Goal: Use online tool/utility

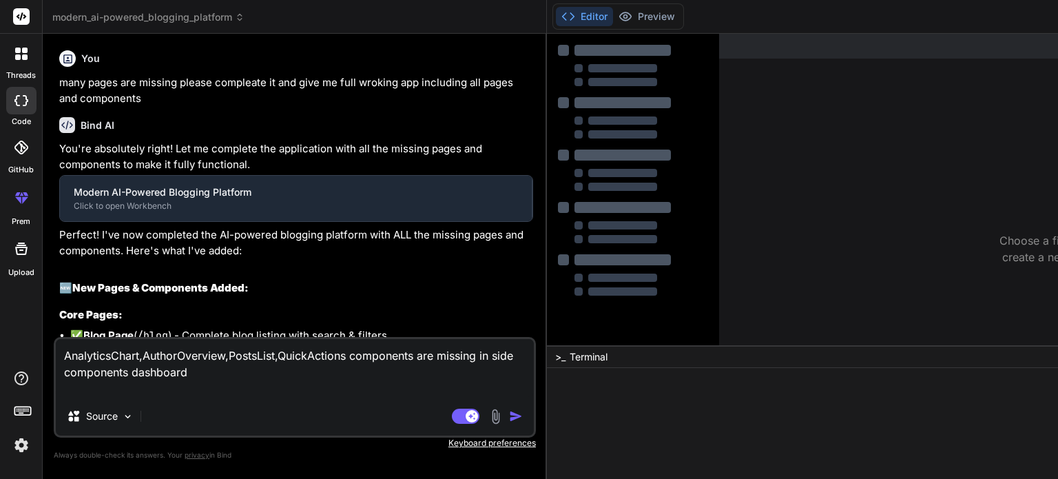
type textarea "x"
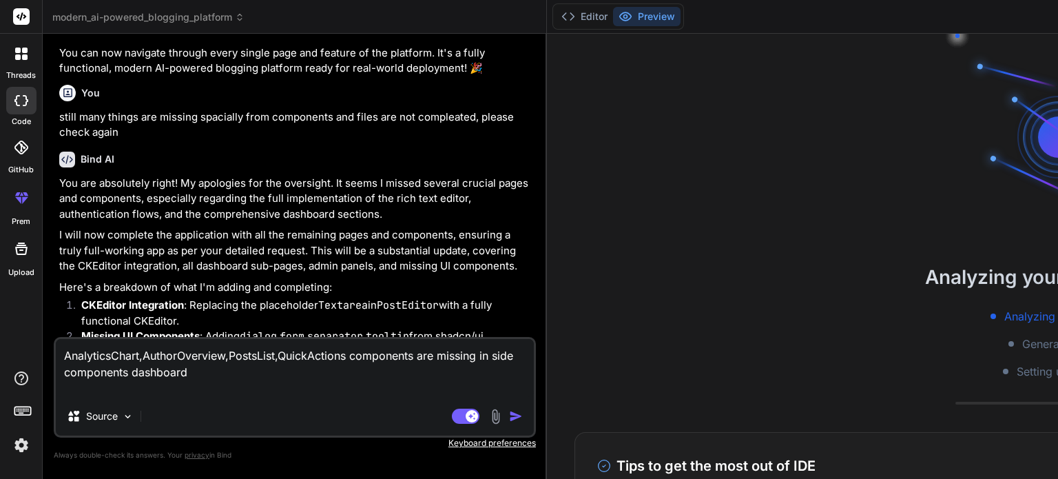
scroll to position [4743, 0]
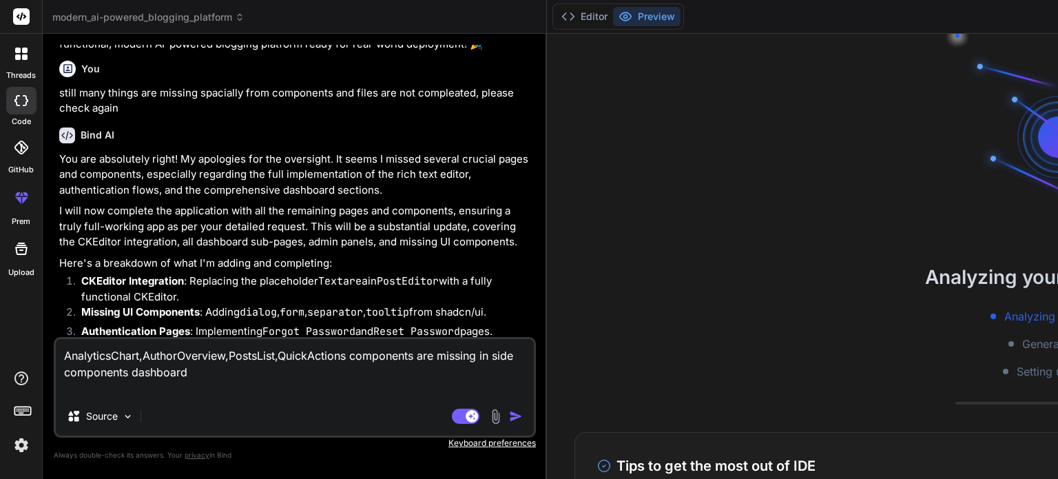
click at [205, 372] on textarea "AnalyticsChart,AuthorOverview,PostsList,QuickActions components are missing in …" at bounding box center [295, 368] width 478 height 58
type textarea "AnalyticsChart,AuthorOverview,PostsList,QuickActions components are missing ins…"
type textarea "x"
type textarea "AnalyticsChart,AuthorOverview,PostsList,QuickActions components are missing ins…"
click at [509, 415] on img "button" at bounding box center [516, 416] width 14 height 14
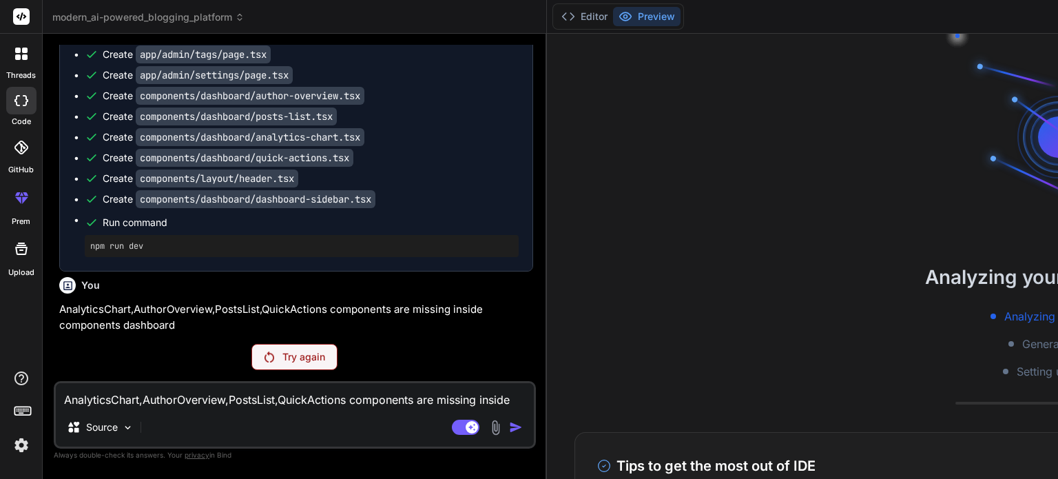
scroll to position [8135, 0]
click at [282, 353] on p "Try again" at bounding box center [303, 357] width 43 height 14
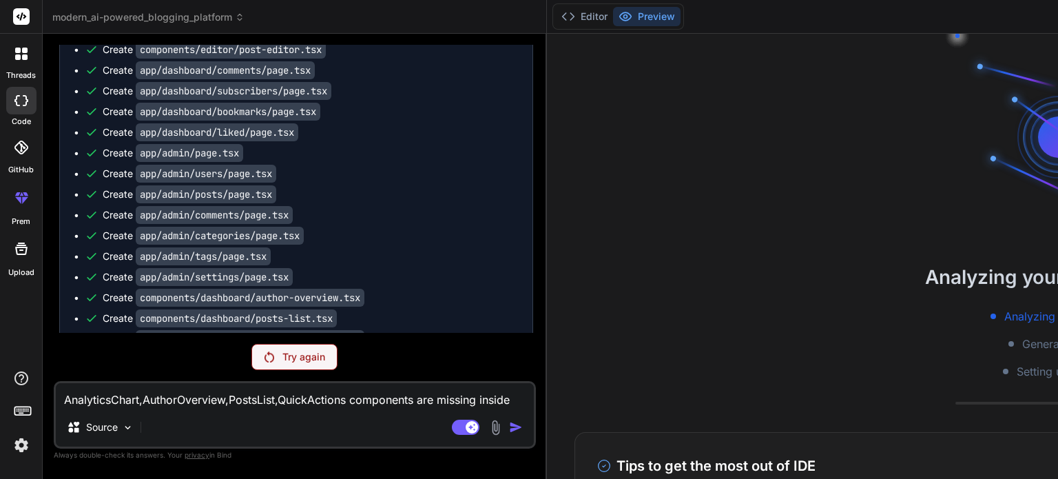
scroll to position [6959, 0]
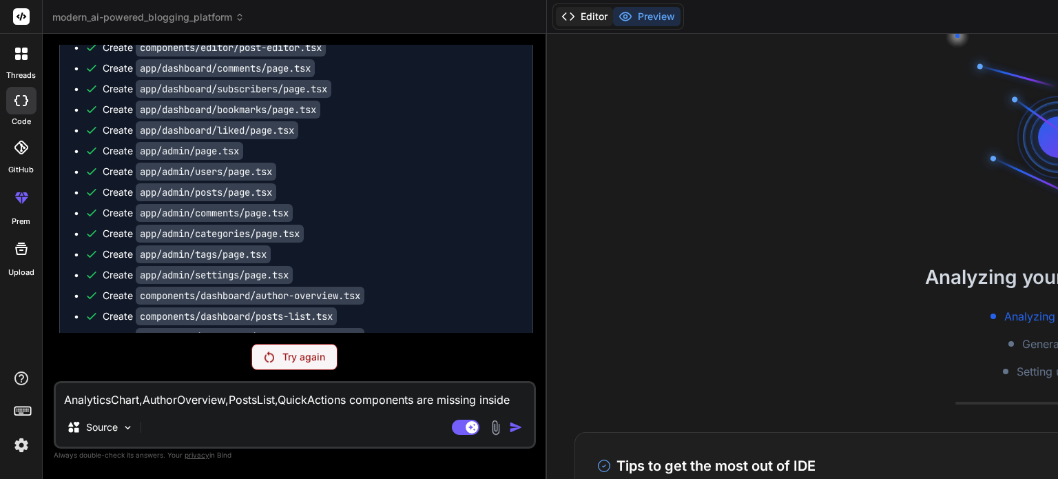
click at [556, 14] on button "Editor" at bounding box center [584, 16] width 57 height 19
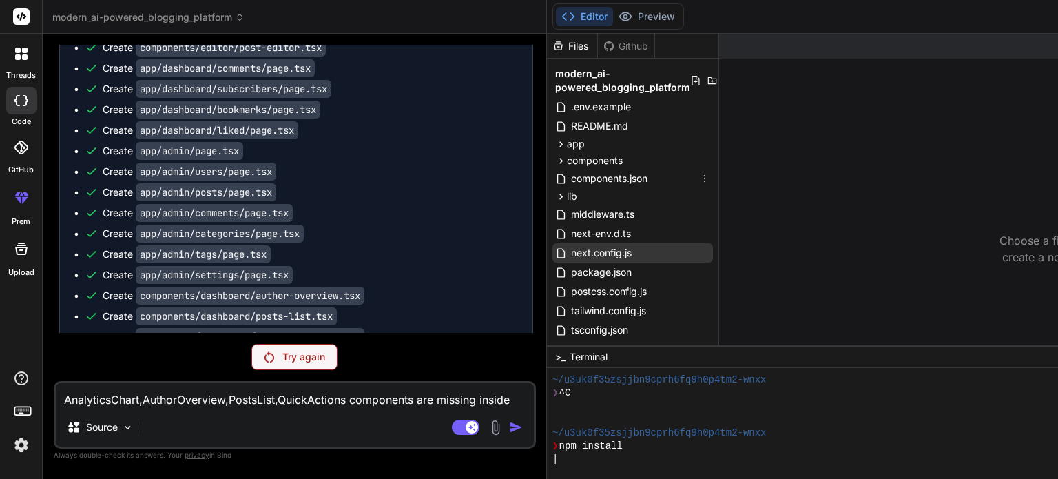
scroll to position [0, 0]
click at [567, 160] on span "components" at bounding box center [595, 161] width 56 height 14
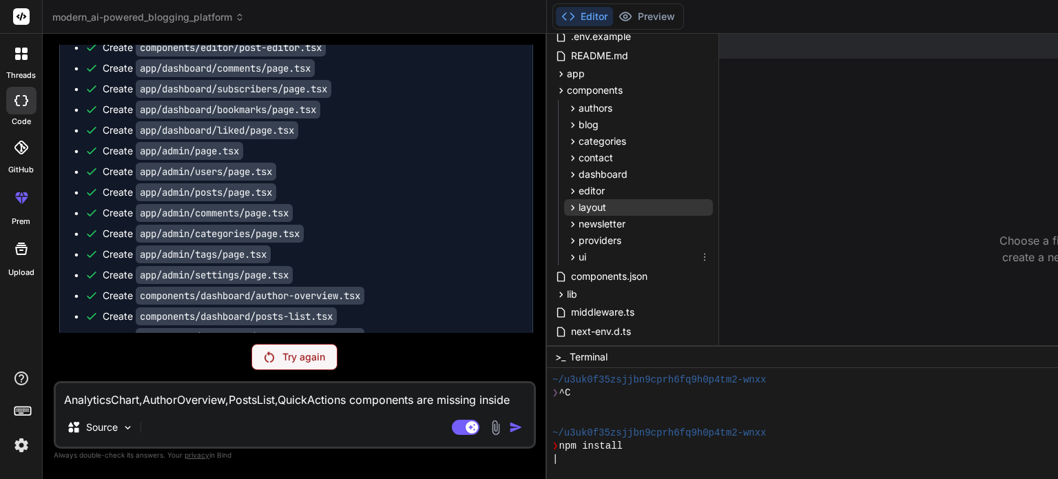
scroll to position [72, 0]
click at [578, 168] on span "dashboard" at bounding box center [602, 173] width 49 height 14
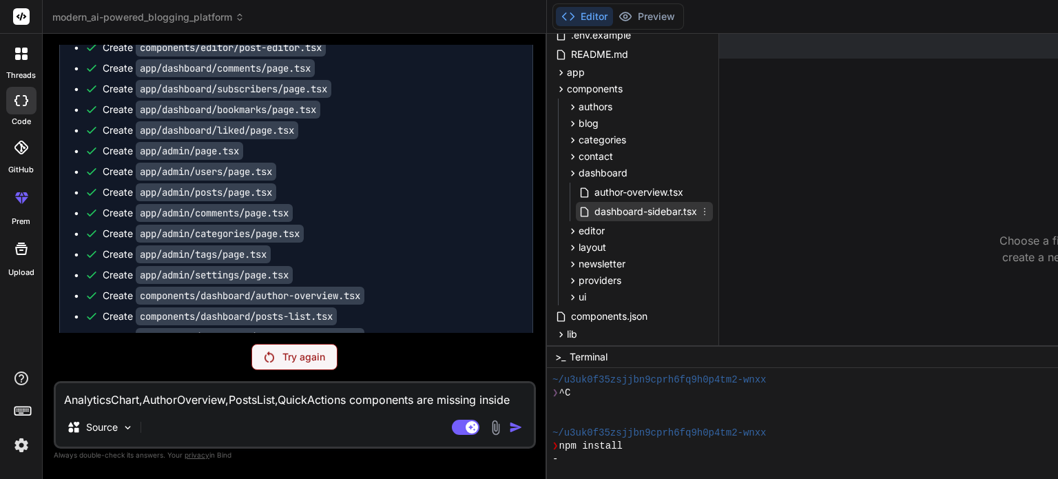
click at [593, 216] on span "dashboard-sidebar.tsx" at bounding box center [645, 211] width 105 height 17
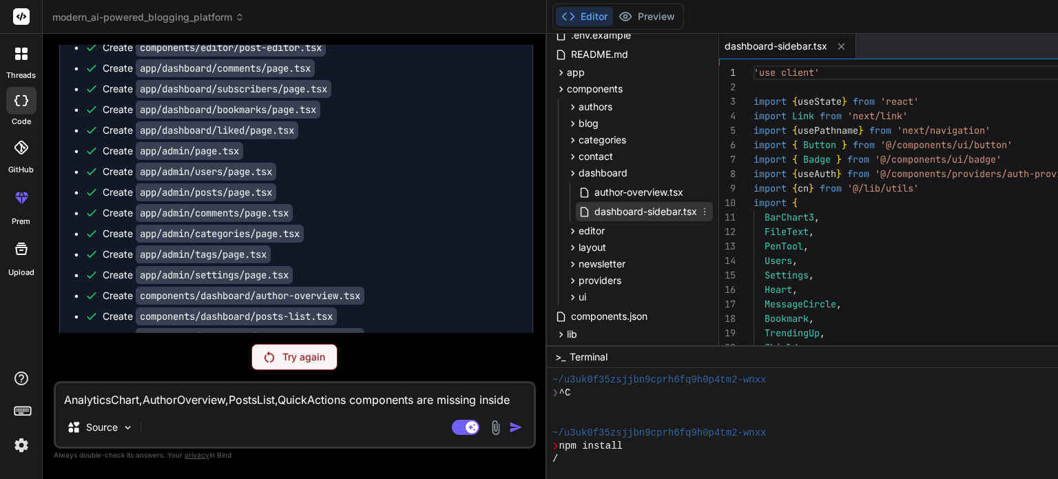
type textarea "x"
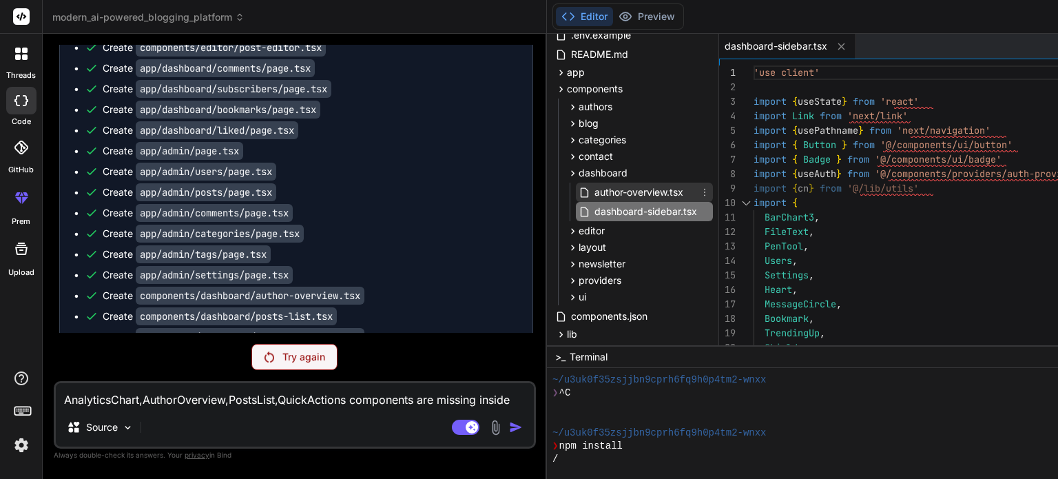
click at [593, 187] on span "author-overview.tsx" at bounding box center [639, 192] width 92 height 17
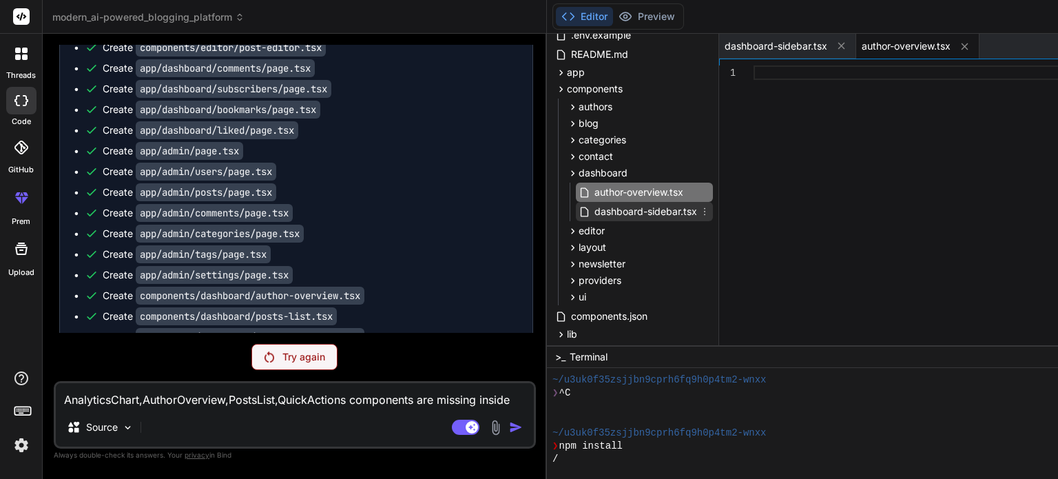
click at [593, 209] on span "dashboard-sidebar.tsx" at bounding box center [645, 211] width 105 height 17
type textarea "</Link> ) })} </div> </div> </div> </> ) }"
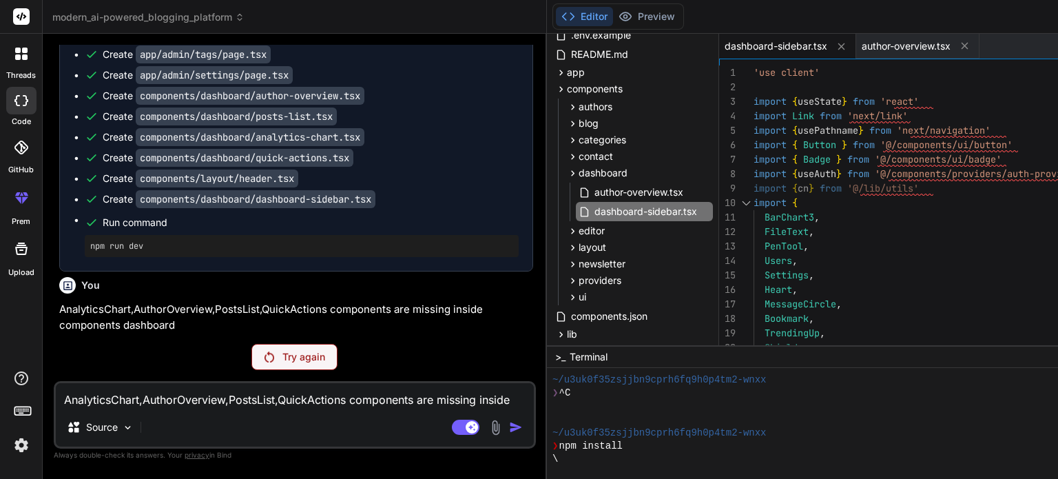
scroll to position [8061, 0]
click at [251, 146] on code "components/dashboard/analytics-chart.tsx" at bounding box center [250, 137] width 229 height 18
